Goal: Task Accomplishment & Management: Complete application form

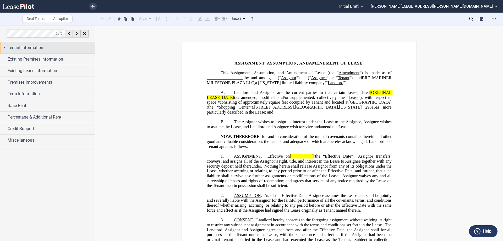
click at [4, 47] on div "Tenant Information" at bounding box center [47, 47] width 95 height 11
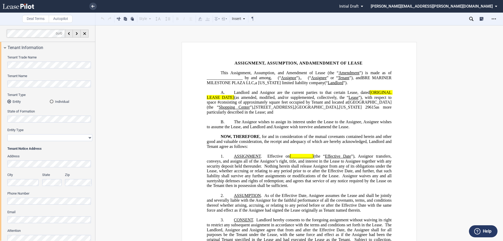
click at [18, 139] on select "Corporation Limited Liability Company General Partnership Limited Partnership O…" at bounding box center [49, 137] width 85 height 7
select select "corporation"
click at [7, 134] on select "Corporation Limited Liability Company General Partnership Limited Partnership O…" at bounding box center [49, 137] width 85 height 7
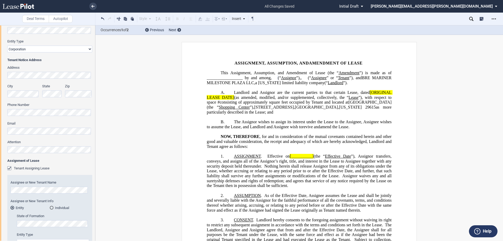
scroll to position [131, 0]
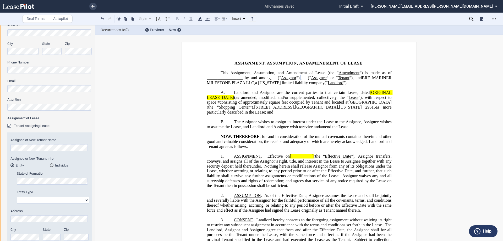
click at [31, 178] on div "State of Formation" at bounding box center [53, 177] width 72 height 13
click at [85, 201] on select "Corporation Limited Liability Company General Partnership Limited Partnership O…" at bounding box center [53, 199] width 72 height 7
select select "limited liability company"
click at [17, 196] on select "Corporation Limited Liability Company General Partnership Limited Partnership O…" at bounding box center [53, 199] width 72 height 7
drag, startPoint x: 318, startPoint y: 81, endPoint x: 453, endPoint y: 110, distance: 137.9
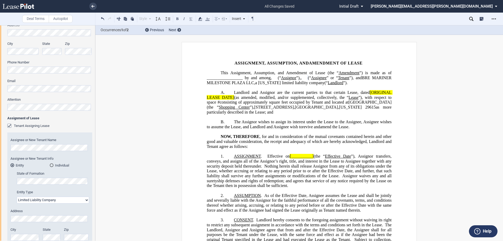
click at [318, 80] on span "Assignee" at bounding box center [318, 77] width 15 height 5
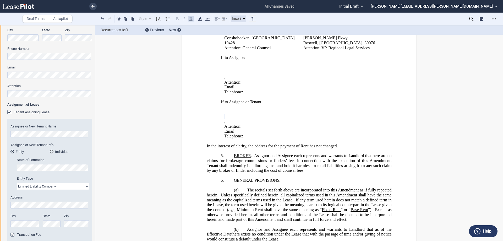
scroll to position [145, 0]
click at [289, 107] on p "﻿" at bounding box center [300, 106] width 158 height 5
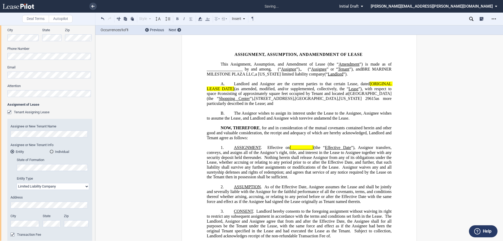
scroll to position [0, 0]
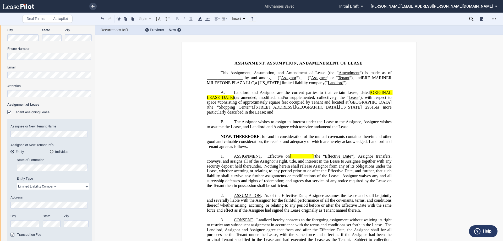
click at [318, 95] on span "Landlord and Assignor are the current parties to that certain Lease, dated" at bounding box center [302, 92] width 136 height 5
drag, startPoint x: 234, startPoint y: 97, endPoint x: 255, endPoint y: 88, distance: 22.9
click at [235, 95] on span "Landlord and Assignor are the current parties to that certain Lease, dated" at bounding box center [302, 92] width 136 height 5
click at [368, 95] on span "Landlord and Assignor are the current parties to that certain Lease, dated" at bounding box center [302, 92] width 136 height 5
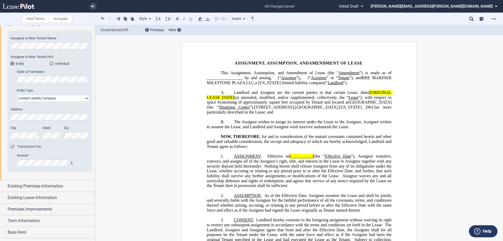
scroll to position [265, 0]
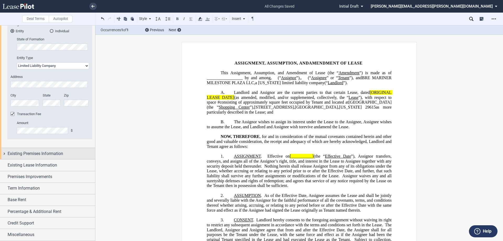
click at [3, 154] on div "Existing Premises Information" at bounding box center [47, 153] width 95 height 11
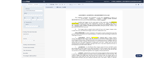
scroll to position [307, 0]
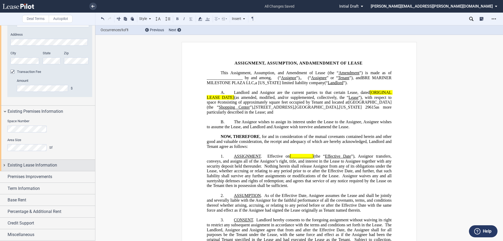
click at [4, 165] on div "Existing Lease Information" at bounding box center [47, 164] width 95 height 11
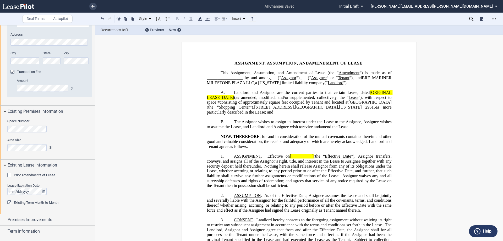
click at [9, 175] on div "Prior Amendments of Lease" at bounding box center [9, 175] width 5 height 5
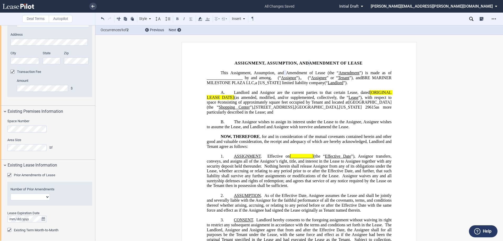
click at [48, 197] on select "1 2 3 4 5 6 7 8 9 10 11 12" at bounding box center [29, 196] width 39 height 7
select select "number:2"
click at [10, 193] on select "1 2 3 4 5 6 7 8 9 10 11 12" at bounding box center [29, 196] width 39 height 7
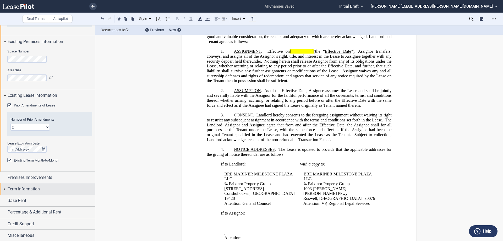
scroll to position [377, 0]
click at [3, 175] on div "Premises Improvements" at bounding box center [47, 176] width 95 height 11
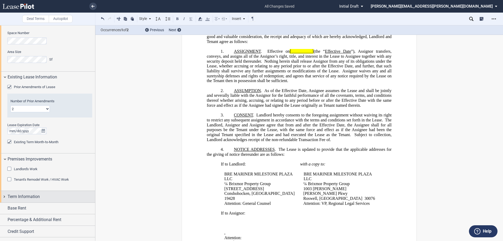
scroll to position [403, 0]
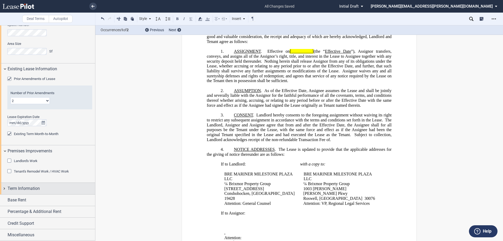
click at [3, 189] on div "Term Information" at bounding box center [47, 188] width 95 height 11
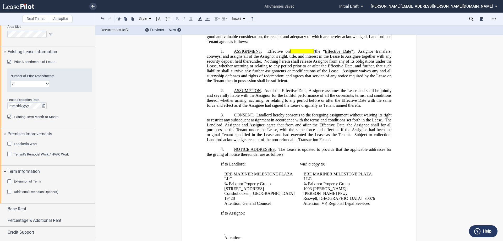
scroll to position [429, 0]
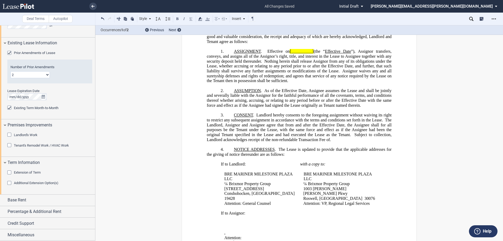
drag, startPoint x: 4, startPoint y: 200, endPoint x: 37, endPoint y: 192, distance: 34.2
click at [4, 200] on div "Base Rent" at bounding box center [47, 199] width 95 height 11
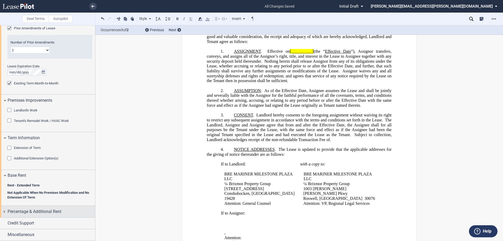
click at [2, 211] on div "Percentage & Additional Rent" at bounding box center [47, 211] width 95 height 11
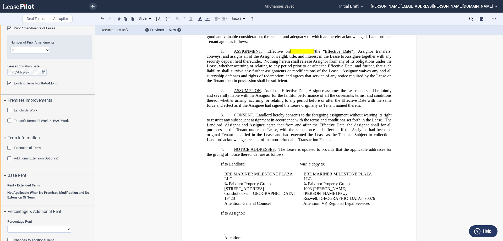
scroll to position [488, 0]
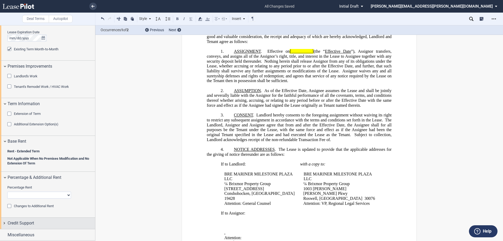
click at [3, 224] on div "Credit Support" at bounding box center [47, 222] width 95 height 11
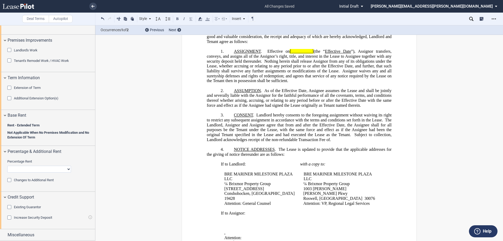
drag, startPoint x: 334, startPoint y: 90, endPoint x: 329, endPoint y: 84, distance: 8.2
click at [333, 88] on p "﻿" at bounding box center [299, 85] width 185 height 5
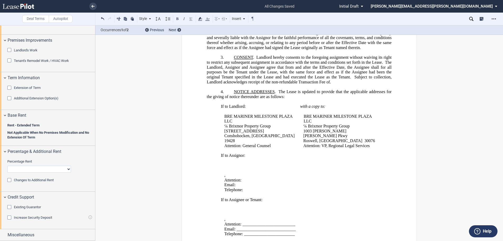
scroll to position [207, 0]
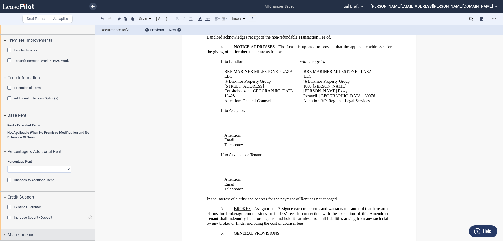
click at [4, 235] on div "Miscellaneous" at bounding box center [47, 234] width 95 height 11
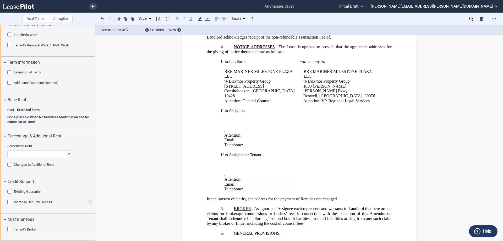
click at [241, 179] on span "Attention: _________________________" at bounding box center [259, 179] width 71 height 5
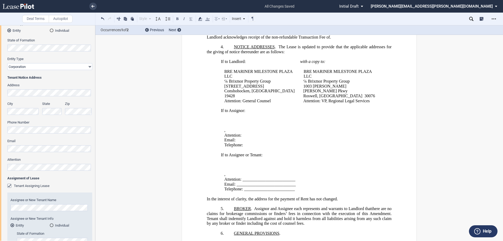
scroll to position [0, 0]
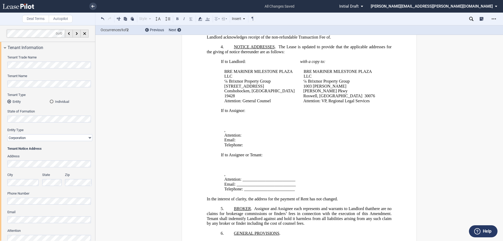
drag, startPoint x: 250, startPoint y: 181, endPoint x: 277, endPoint y: 163, distance: 31.8
click at [250, 179] on span "Attention: _________________________" at bounding box center [259, 179] width 71 height 5
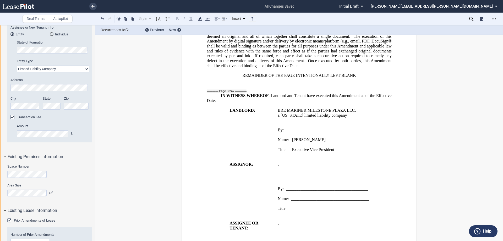
scroll to position [574, 0]
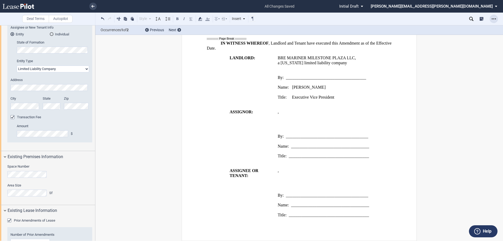
click at [495, 19] on icon "Open Lease options menu" at bounding box center [493, 19] width 4 height 4
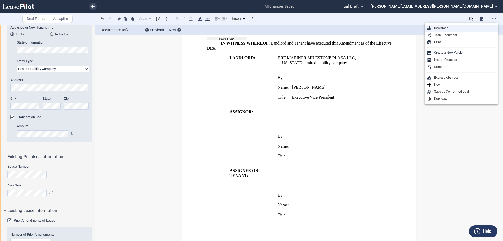
click at [438, 28] on div "Download" at bounding box center [463, 28] width 64 height 4
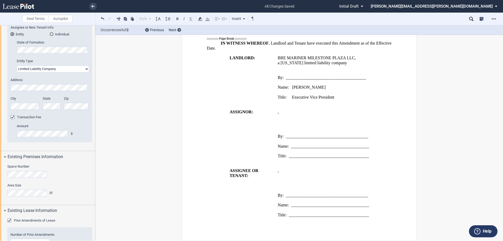
drag, startPoint x: 288, startPoint y: 64, endPoint x: 369, endPoint y: 53, distance: 82.5
click at [288, 64] on span "[US_STATE]" at bounding box center [291, 62] width 23 height 5
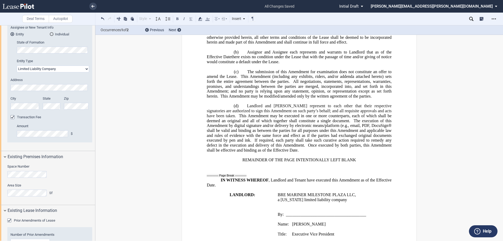
scroll to position [364, 0]
